Goal: Information Seeking & Learning: Find specific fact

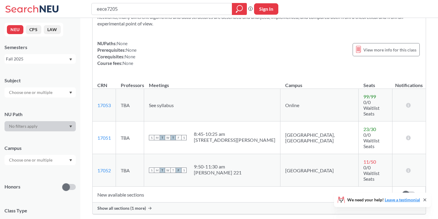
scroll to position [62, 0]
click at [137, 205] on span "Show all sections (1 more)" at bounding box center [121, 207] width 49 height 5
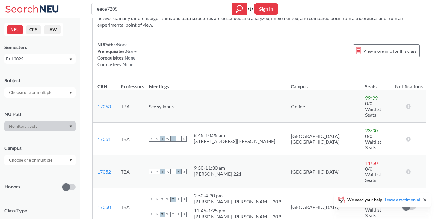
scroll to position [61, 0]
drag, startPoint x: 114, startPoint y: 147, endPoint x: 96, endPoint y: 147, distance: 17.4
click at [96, 155] on td "17052 View this section on Banner." at bounding box center [104, 171] width 23 height 33
copy link "17052"
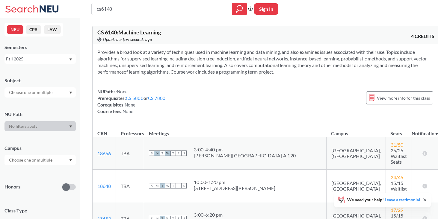
drag, startPoint x: 115, startPoint y: 4, endPoint x: 84, endPoint y: 5, distance: 31.2
click at [84, 5] on div "cs6140 Phrase search guarantees the exact search appears in the results. Ex. If…" at bounding box center [219, 9] width 438 height 18
type input "info"
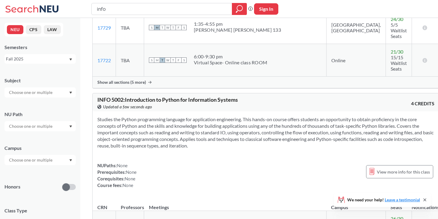
scroll to position [518, 0]
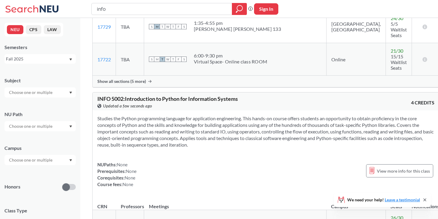
click at [129, 9] on input "info" at bounding box center [162, 9] width 132 height 10
type input "information visualization"
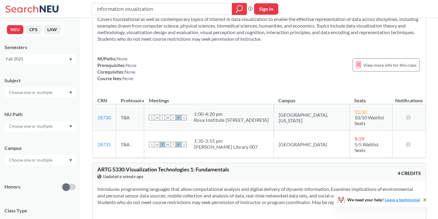
scroll to position [371, 0]
drag, startPoint x: 119, startPoint y: 142, endPoint x: 96, endPoint y: 142, distance: 23.1
click at [96, 142] on td "18731 View this section on Banner." at bounding box center [104, 144] width 23 height 27
copy link "18731"
